Goal: Task Accomplishment & Management: Manage account settings

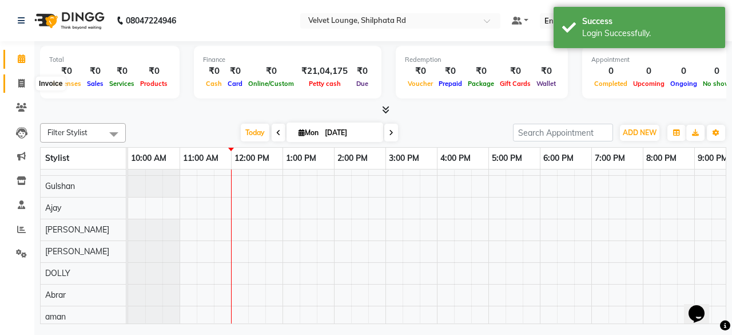
click at [14, 86] on span at bounding box center [21, 83] width 20 height 13
select select "122"
select select "service"
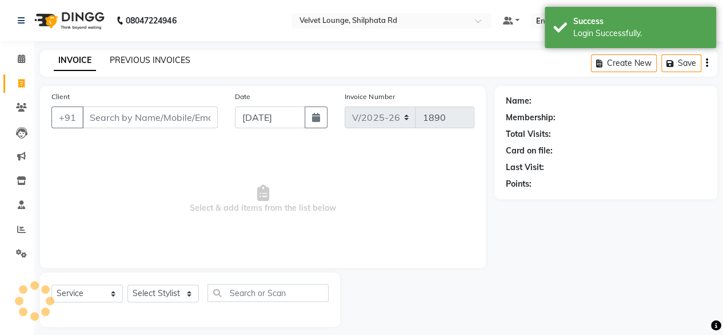
click at [140, 62] on link "PREVIOUS INVOICES" at bounding box center [150, 60] width 81 height 10
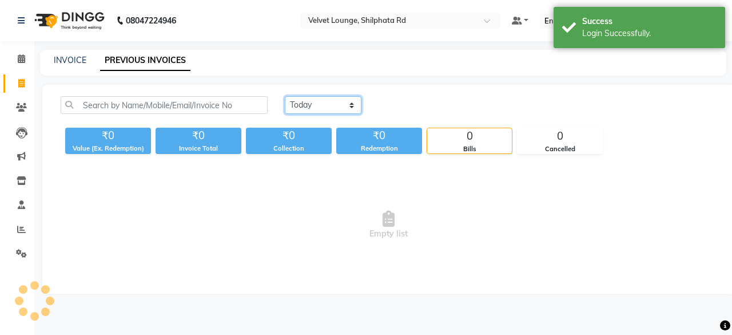
drag, startPoint x: 305, startPoint y: 105, endPoint x: 302, endPoint y: 141, distance: 35.6
click at [302, 141] on div "[DATE] [DATE] Custom Range ₹0 Value (Ex. Redemption) ₹0 Invoice Total ₹0 Collec…" at bounding box center [389, 125] width 670 height 58
select select "[DATE]"
click at [285, 96] on select "[DATE] [DATE] Custom Range" at bounding box center [323, 105] width 77 height 18
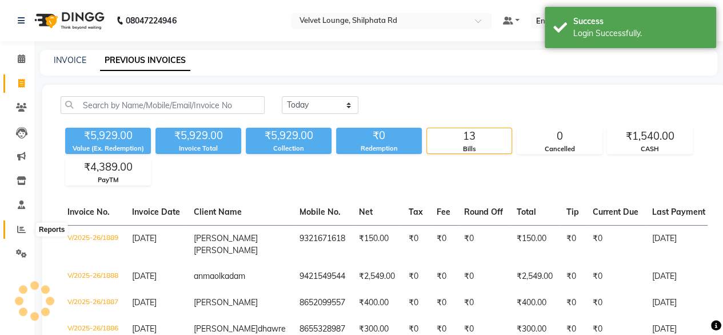
click at [20, 225] on icon at bounding box center [21, 229] width 9 height 9
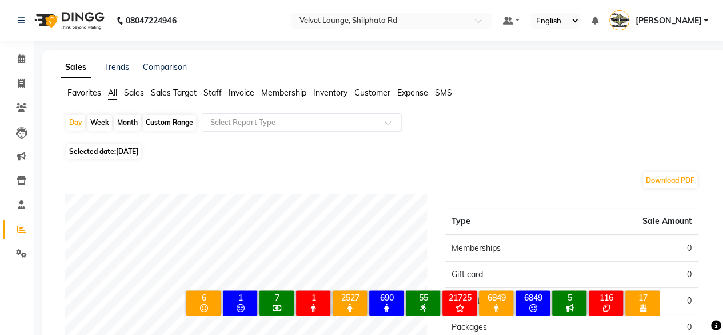
click at [132, 121] on div "Month" at bounding box center [127, 122] width 26 height 16
select select "9"
select select "2025"
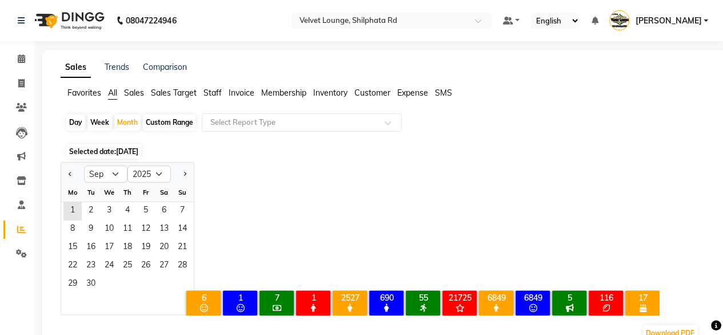
click at [75, 169] on div at bounding box center [72, 174] width 23 height 18
click at [70, 172] on span "Previous month" at bounding box center [71, 173] width 4 height 4
select select "8"
click at [138, 211] on span "1" at bounding box center [146, 211] width 18 height 18
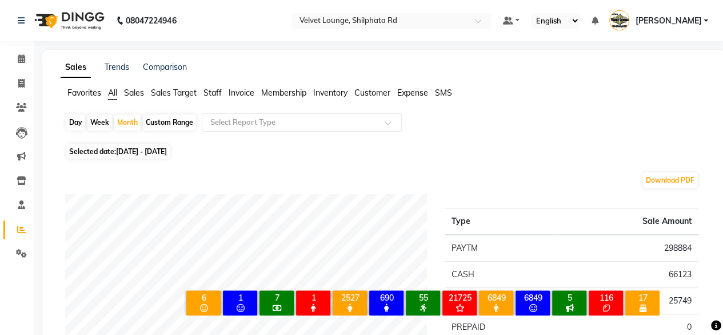
click at [694, 20] on span "[PERSON_NAME]" at bounding box center [668, 21] width 66 height 12
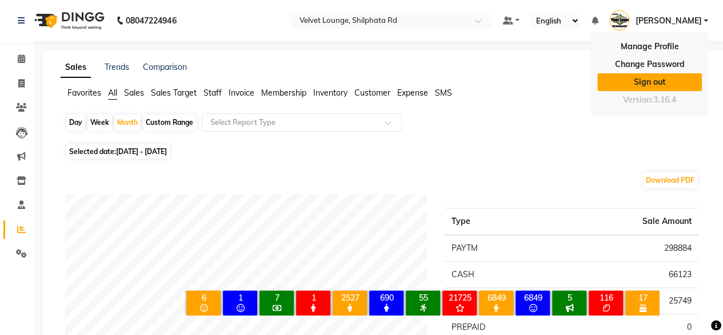
click at [655, 86] on link "Sign out" at bounding box center [650, 82] width 105 height 18
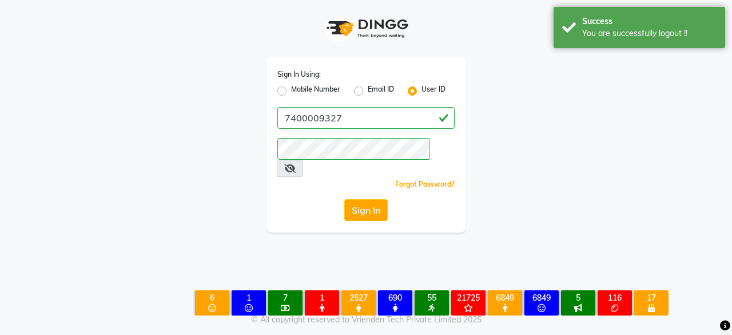
click at [291, 92] on label "Mobile Number" at bounding box center [315, 91] width 49 height 14
click at [291, 92] on input "Mobile Number" at bounding box center [294, 87] width 7 height 7
radio input "true"
radio input "false"
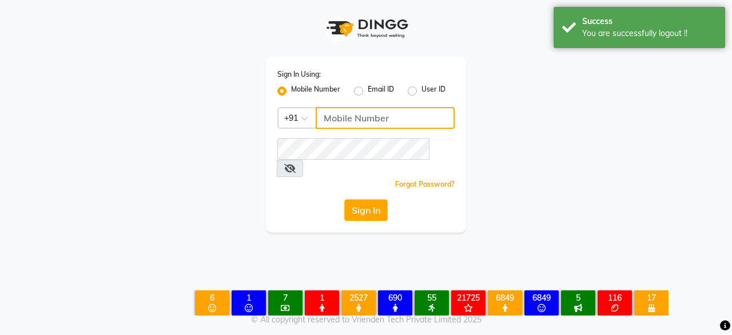
click at [333, 122] on input "Username" at bounding box center [385, 118] width 139 height 22
type input "7400009327"
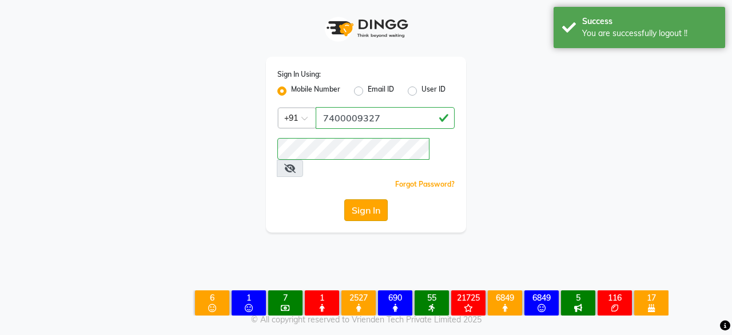
click at [360, 199] on button "Sign In" at bounding box center [365, 210] width 43 height 22
